Goal: Task Accomplishment & Management: Use online tool/utility

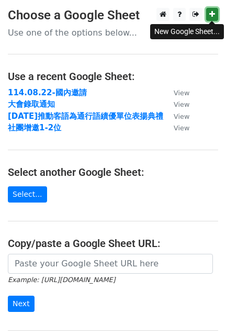
click at [211, 11] on icon at bounding box center [212, 13] width 6 height 7
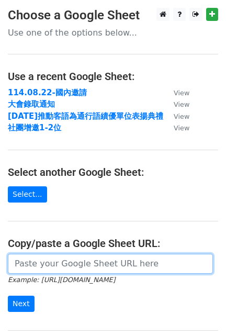
click at [104, 263] on input "url" at bounding box center [110, 264] width 205 height 20
paste input "https://docs.google.com/spreadsheets/d/1gHEAiBBYYTjlql2p23gG3p5lfwAQeuxlRvwaRYG…"
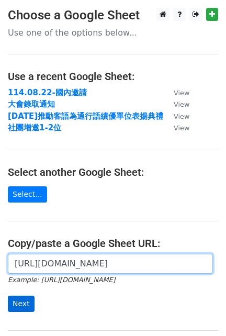
type input "https://docs.google.com/spreadsheets/d/1gHEAiBBYYTjlql2p23gG3p5lfwAQeuxlRvwaRYG…"
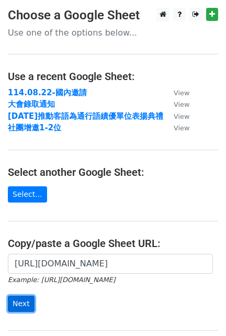
click at [26, 304] on input "Next" at bounding box center [21, 304] width 27 height 16
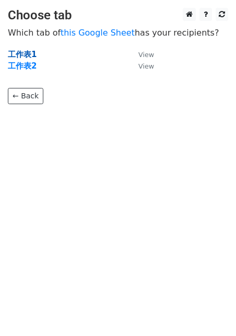
click at [20, 51] on strong "工作表1" at bounding box center [22, 54] width 29 height 9
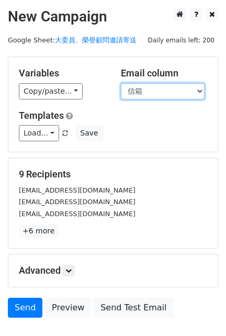
click at [152, 87] on select "姓名 職稱 信箱" at bounding box center [163, 91] width 84 height 16
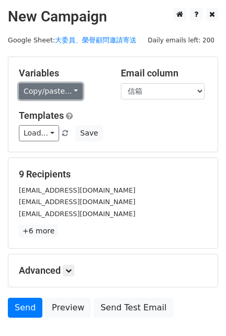
click at [42, 92] on link "Copy/paste..." at bounding box center [51, 91] width 64 height 16
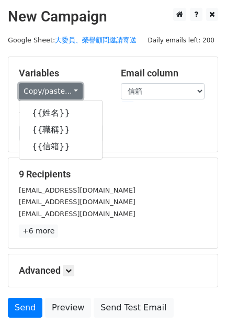
click at [42, 92] on link "Copy/paste..." at bounding box center [51, 91] width 64 height 16
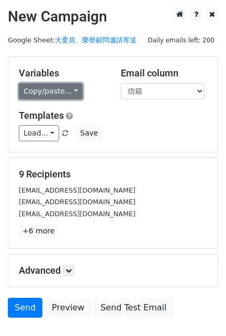
click at [71, 84] on link "Copy/paste..." at bounding box center [51, 91] width 64 height 16
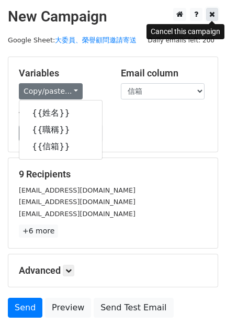
click at [215, 14] on link at bounding box center [212, 14] width 12 height 13
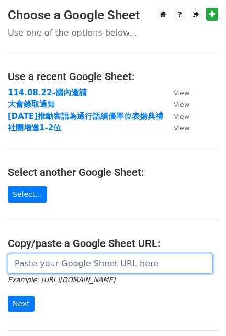
click at [75, 258] on input "url" at bounding box center [110, 264] width 205 height 20
paste input "https://docs.google.com/spreadsheets/d/1gHEAiBBYYTjlql2p23gG3p5lfwAQeuxlRvwaRYG…"
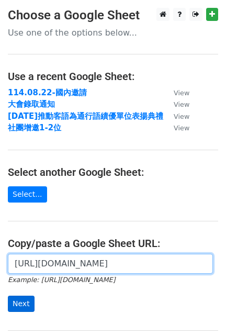
type input "https://docs.google.com/spreadsheets/d/1gHEAiBBYYTjlql2p23gG3p5lfwAQeuxlRvwaRYG…"
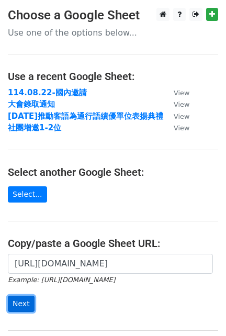
click at [21, 306] on input "Next" at bounding box center [21, 304] width 27 height 16
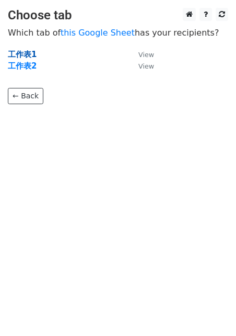
click at [28, 53] on strong "工作表1" at bounding box center [22, 54] width 29 height 9
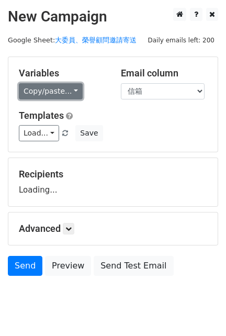
click at [69, 91] on link "Copy/paste..." at bounding box center [51, 91] width 64 height 16
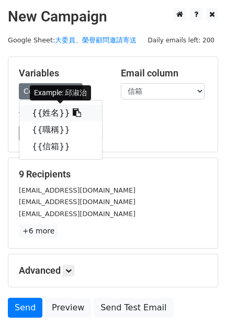
click at [73, 110] on icon at bounding box center [77, 112] width 8 height 8
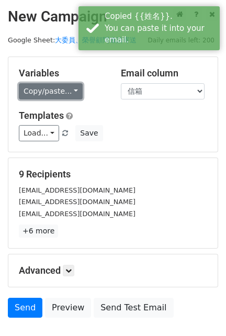
click at [74, 87] on link "Copy/paste..." at bounding box center [51, 91] width 64 height 16
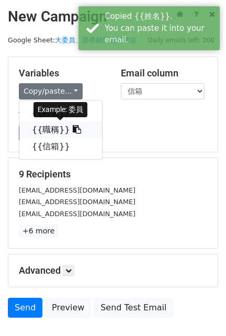
click at [73, 131] on icon at bounding box center [77, 129] width 8 height 8
